Goal: Transaction & Acquisition: Purchase product/service

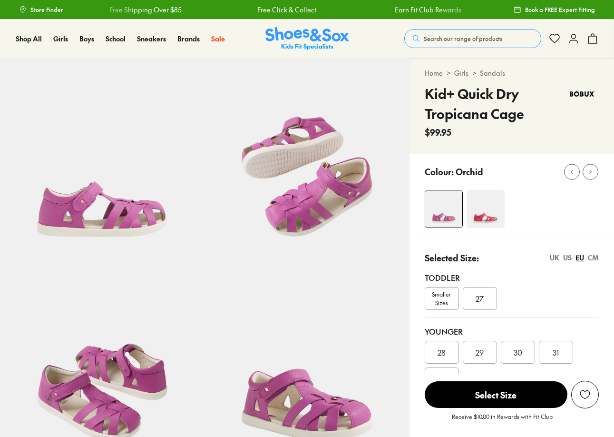
select select "*"
click at [446, 38] on span "Search our range of products" at bounding box center [463, 38] width 78 height 9
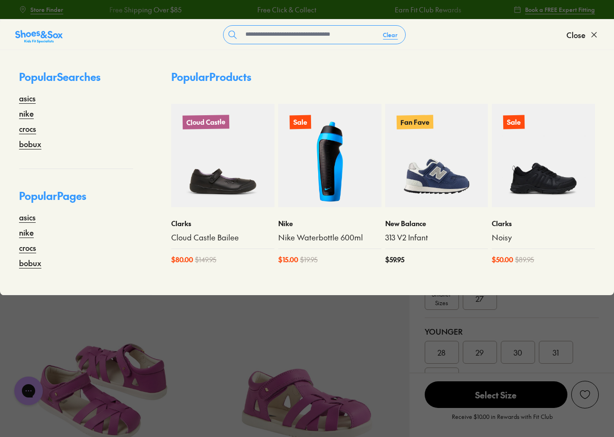
click at [596, 30] on icon at bounding box center [594, 35] width 10 height 10
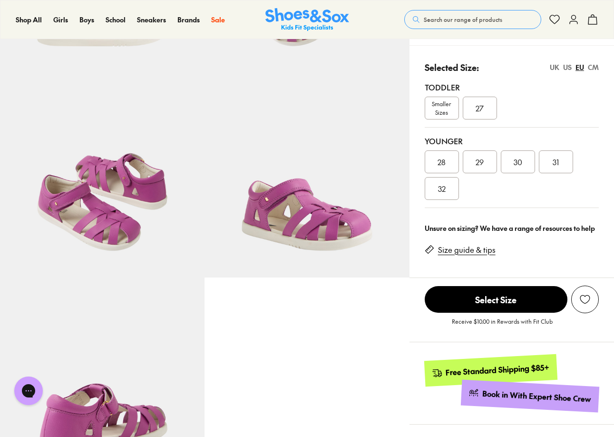
scroll to position [428, 0]
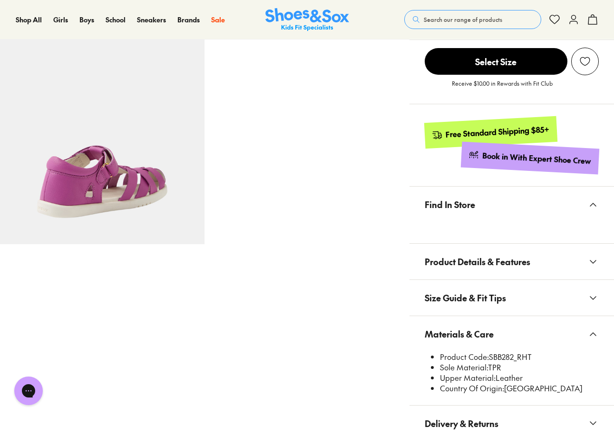
click at [464, 19] on span "Search our range of products" at bounding box center [463, 19] width 78 height 9
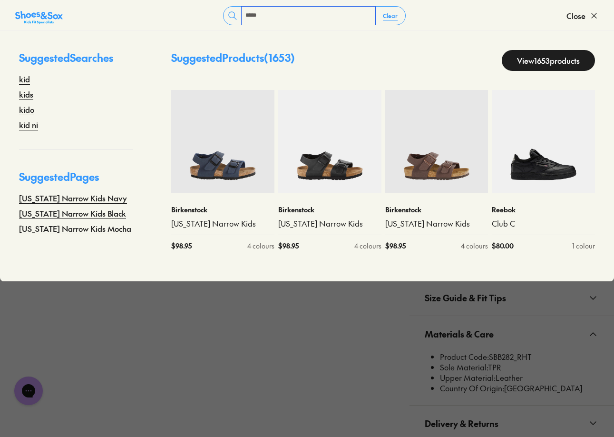
type input "*****"
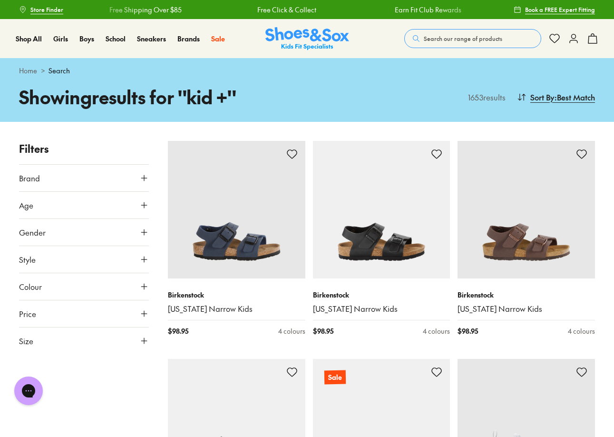
click at [444, 39] on span "Search our range of products" at bounding box center [463, 38] width 78 height 9
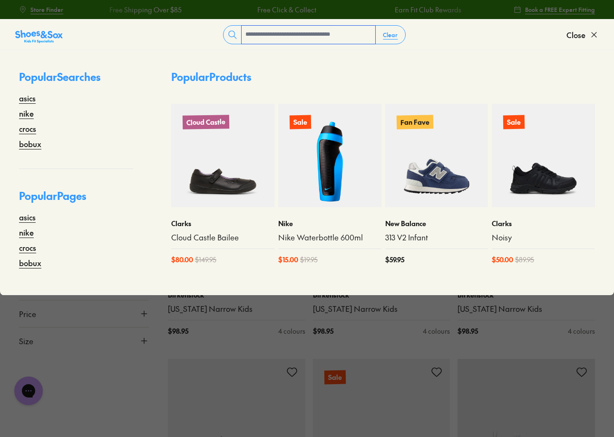
click at [344, 39] on input "text" at bounding box center [309, 35] width 134 height 18
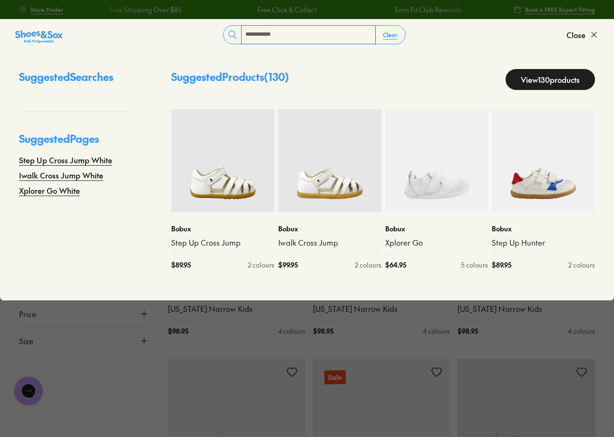
type input "**********"
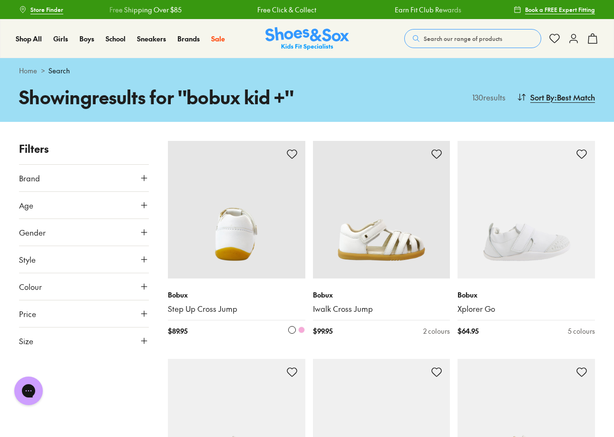
click at [228, 240] on img at bounding box center [236, 209] width 137 height 137
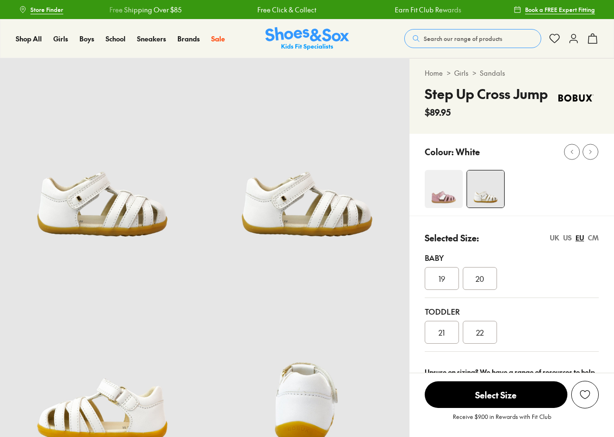
select select "*"
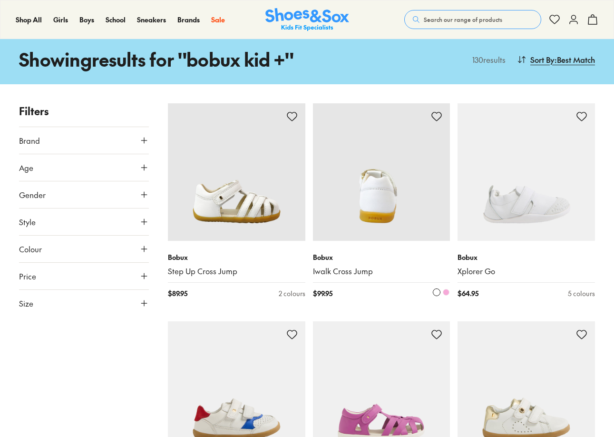
click at [395, 217] on img at bounding box center [381, 171] width 137 height 137
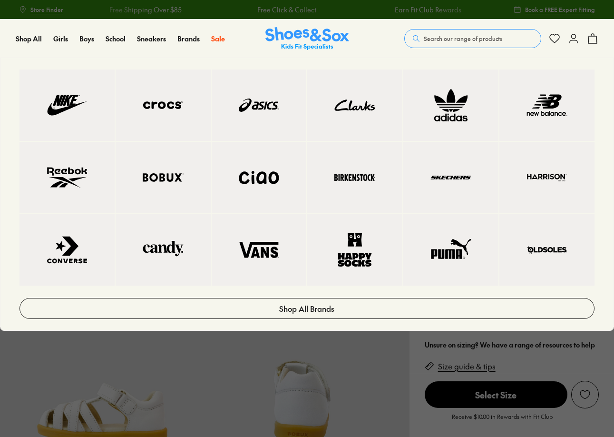
select select "*"
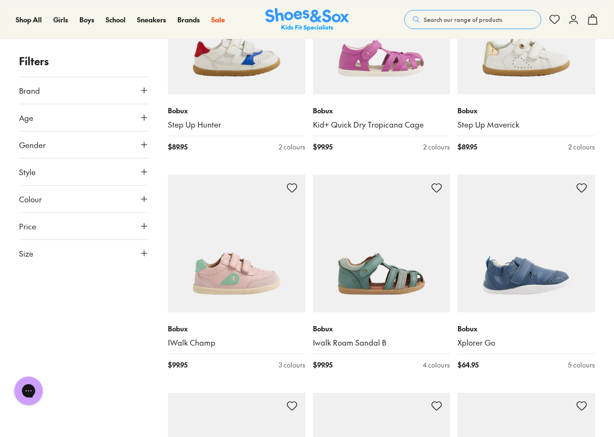
scroll to position [180, 0]
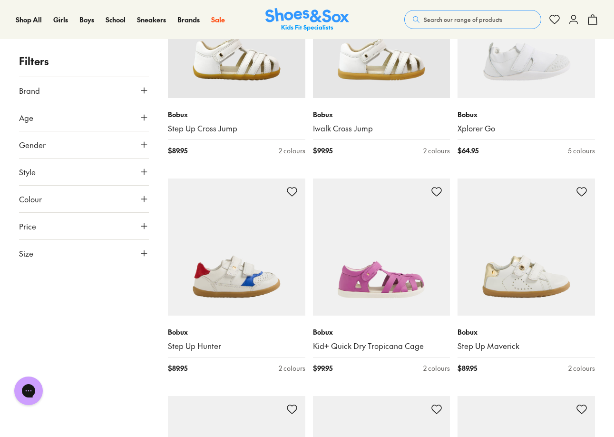
click at [440, 18] on span "Search our range of products" at bounding box center [463, 19] width 78 height 9
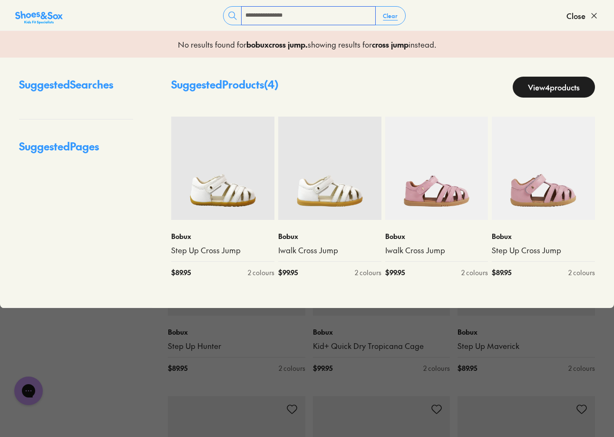
type input "**********"
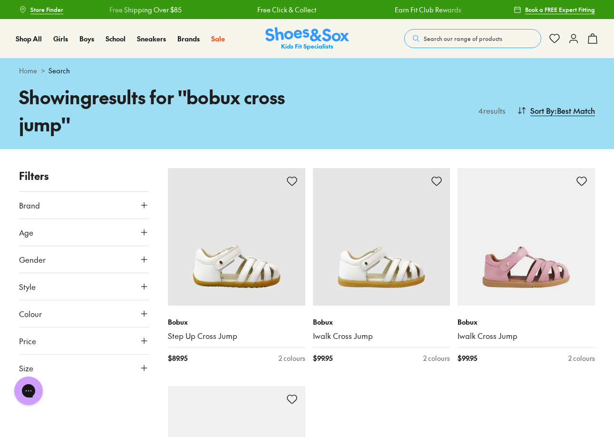
click at [460, 37] on span "Search our range of products" at bounding box center [463, 38] width 78 height 9
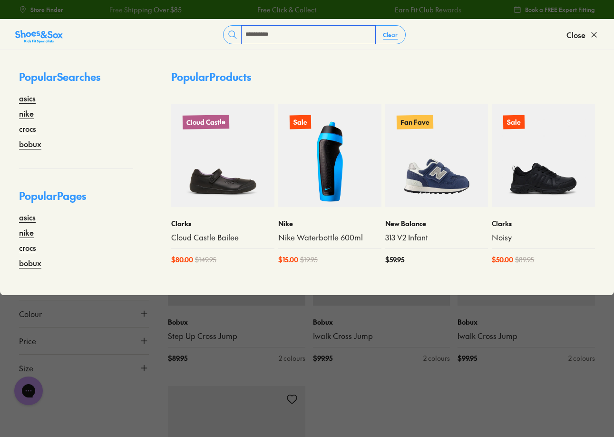
type input "**********"
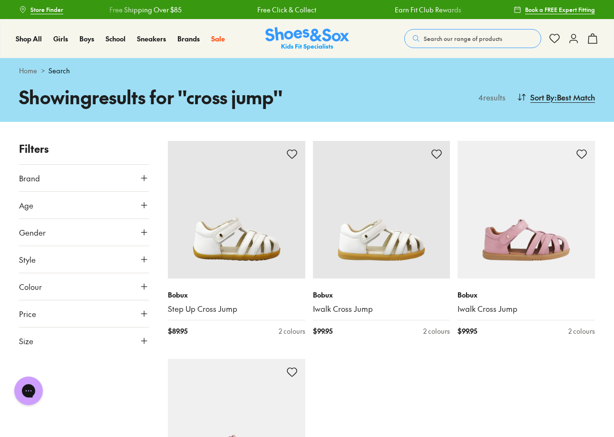
scroll to position [333, 0]
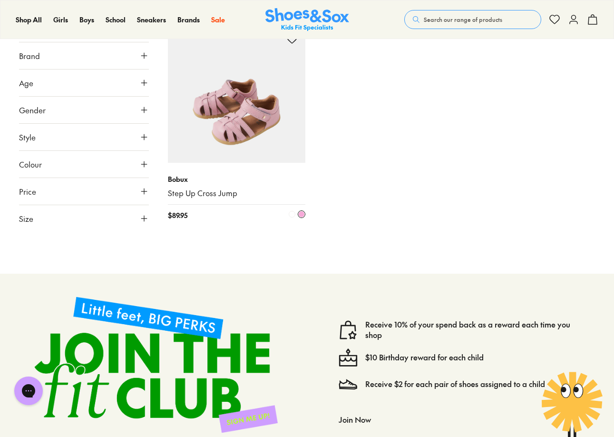
click at [228, 142] on img at bounding box center [236, 94] width 137 height 137
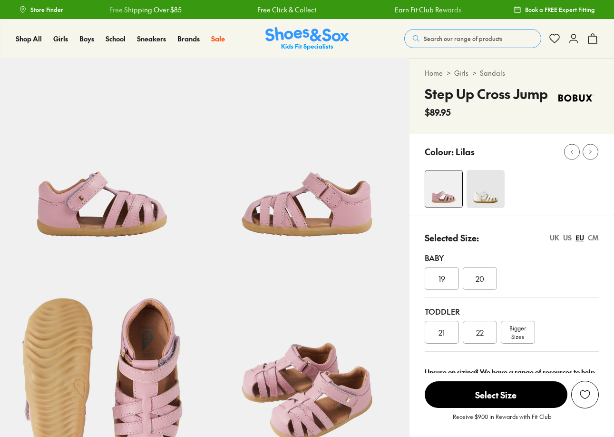
click at [520, 331] on span "Bigger Sizes" at bounding box center [518, 332] width 17 height 17
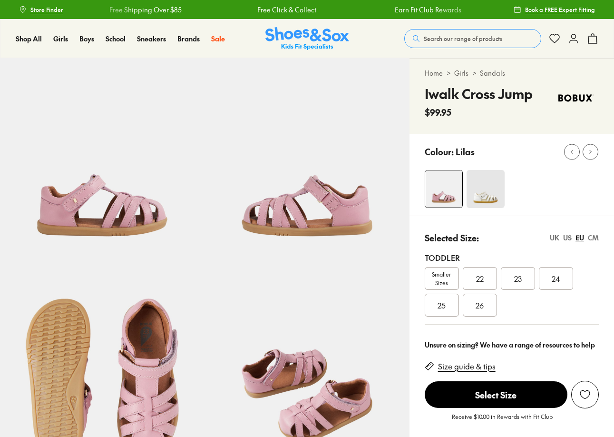
scroll to position [143, 0]
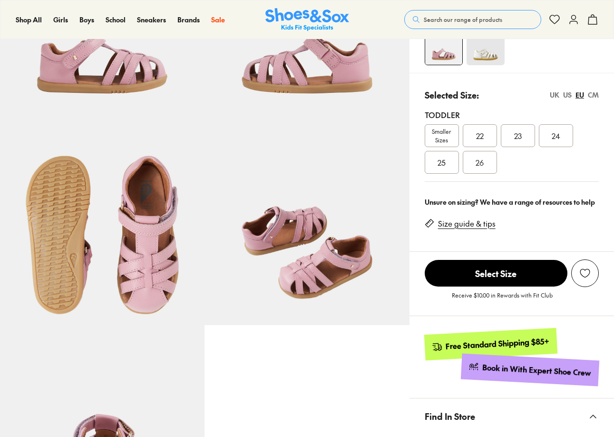
select select "*"
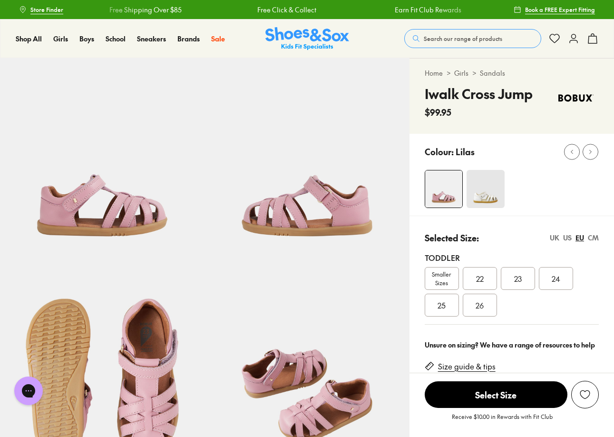
scroll to position [0, 0]
click at [444, 38] on span "Search our range of products" at bounding box center [463, 38] width 78 height 9
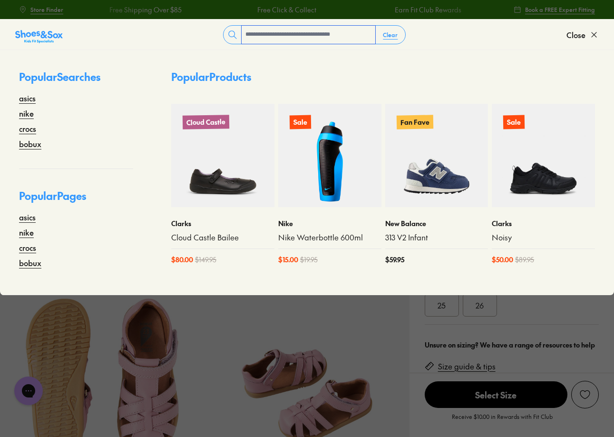
click at [308, 36] on input "text" at bounding box center [309, 35] width 134 height 18
click at [452, 60] on div "Popular Products Cloud Castle Clarks Cloud Castle Bailee $ 80.00 $ 149.95 Sale …" at bounding box center [383, 172] width 462 height 245
